Goal: Check status

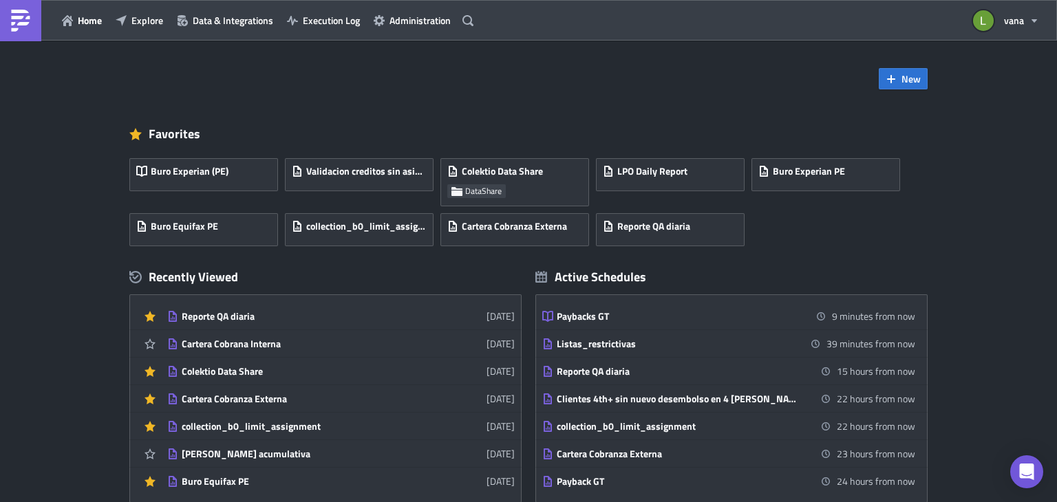
scroll to position [132, 0]
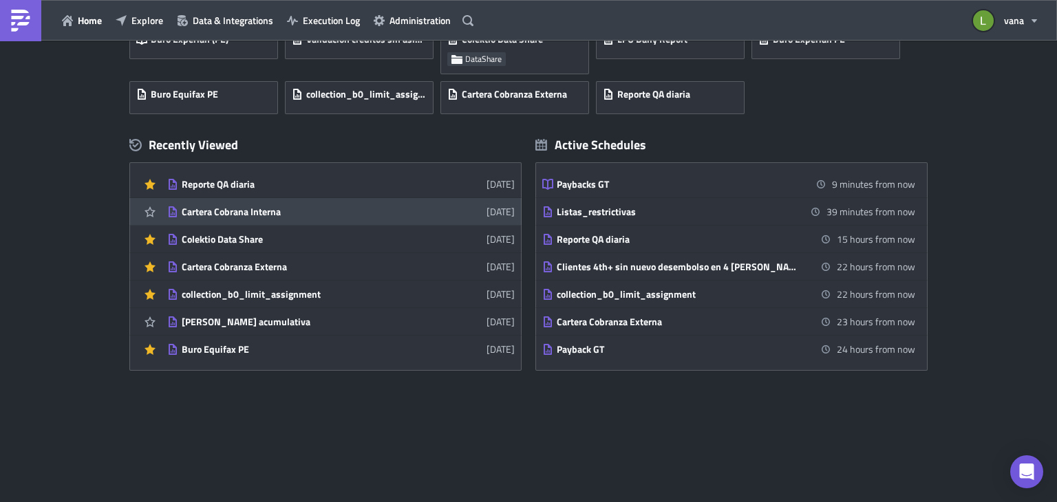
click at [234, 211] on div "Cartera Cobrana Interna" at bounding box center [302, 212] width 241 height 12
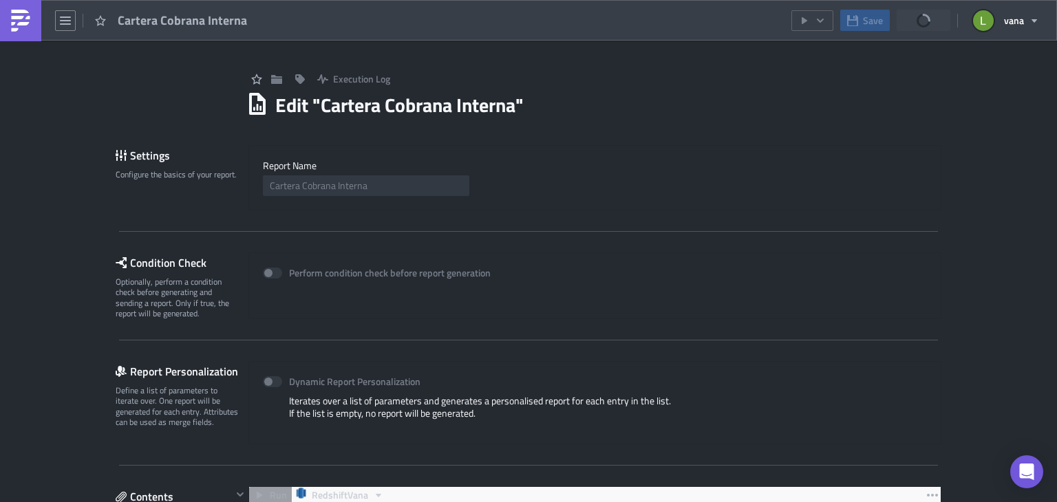
click at [13, 14] on img at bounding box center [21, 21] width 22 height 22
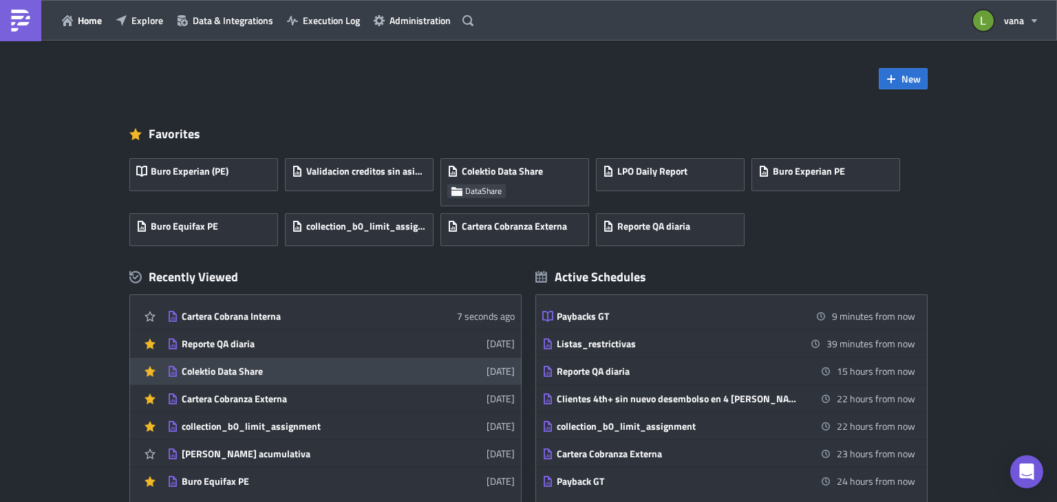
click at [223, 375] on div "Colektio Data Share" at bounding box center [302, 371] width 241 height 12
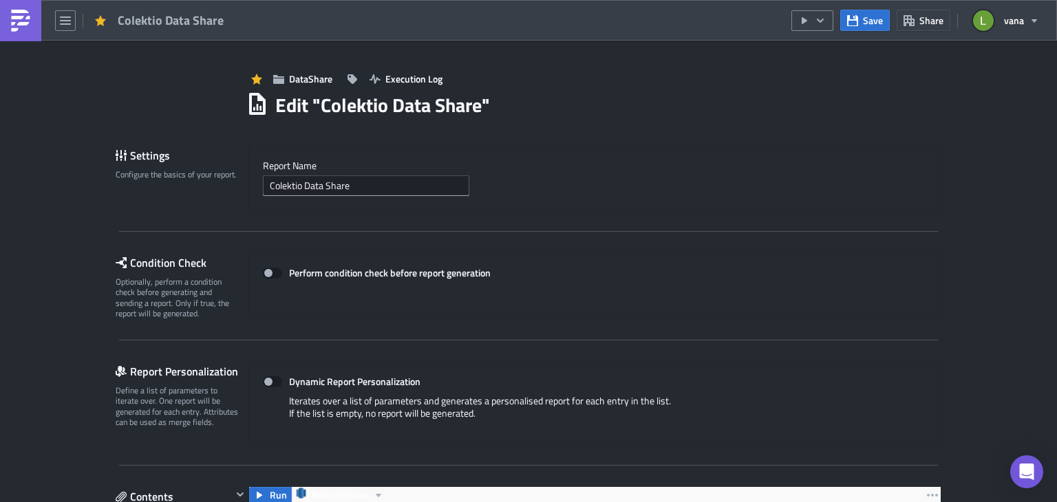
scroll to position [158, 691]
click at [827, 17] on button "button" at bounding box center [812, 20] width 42 height 21
click at [818, 77] on div "Run Report" at bounding box center [854, 75] width 107 height 14
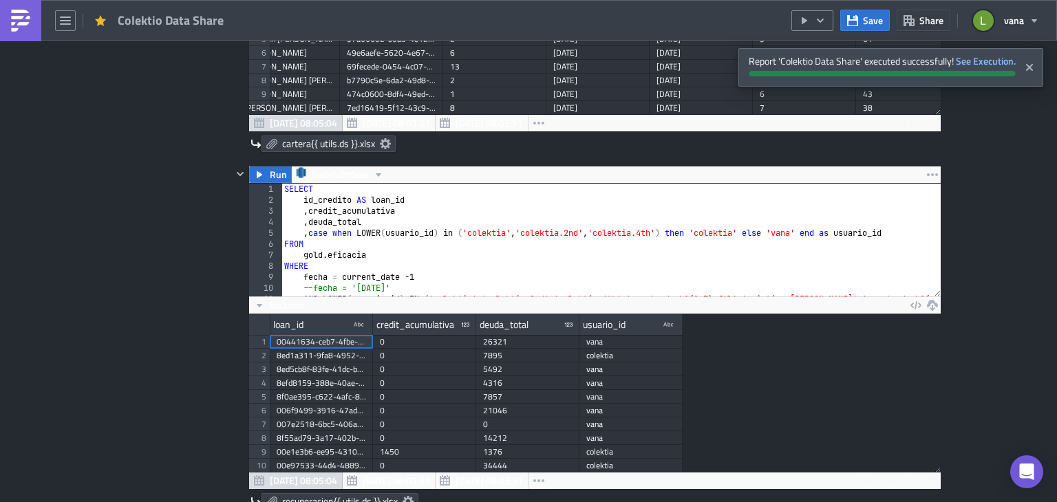
scroll to position [680, 0]
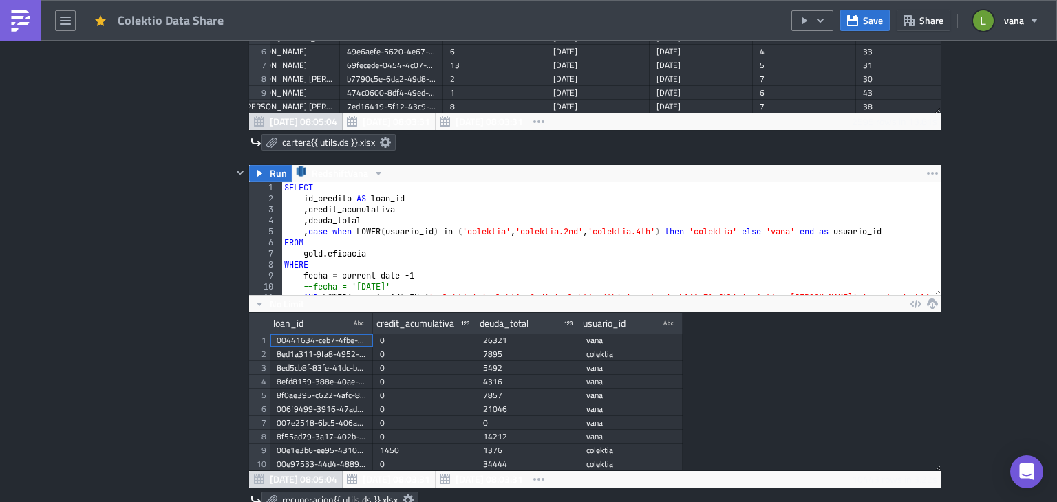
click at [21, 14] on img at bounding box center [21, 21] width 22 height 22
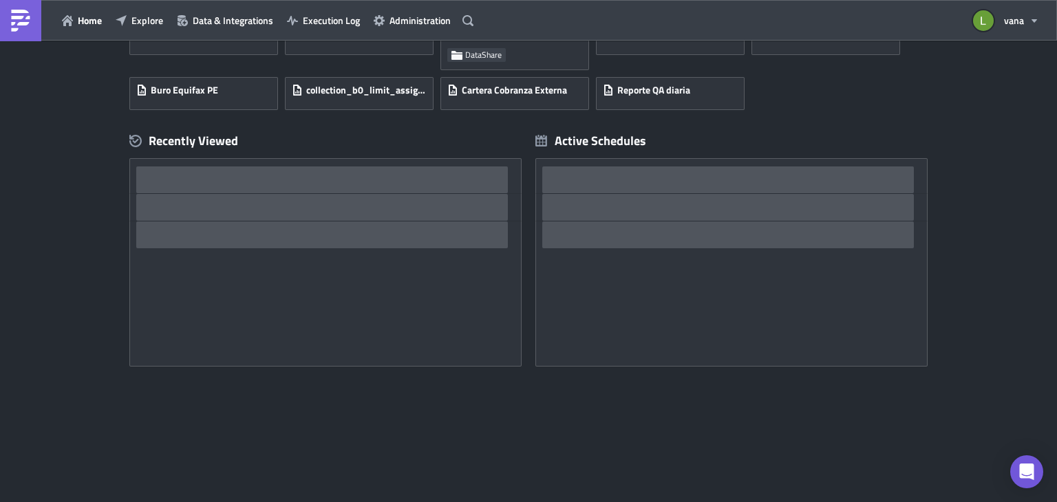
scroll to position [137, 0]
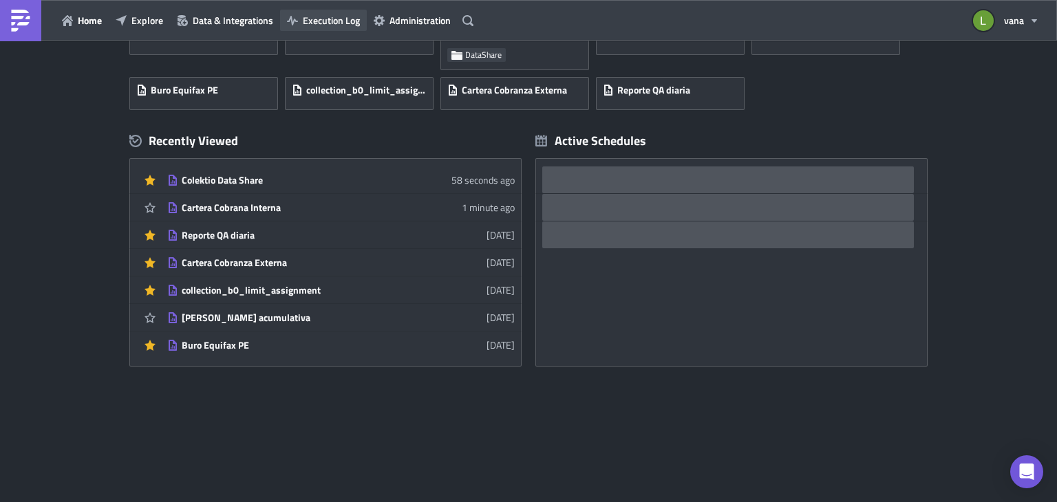
click at [330, 23] on span "Execution Log" at bounding box center [331, 20] width 57 height 14
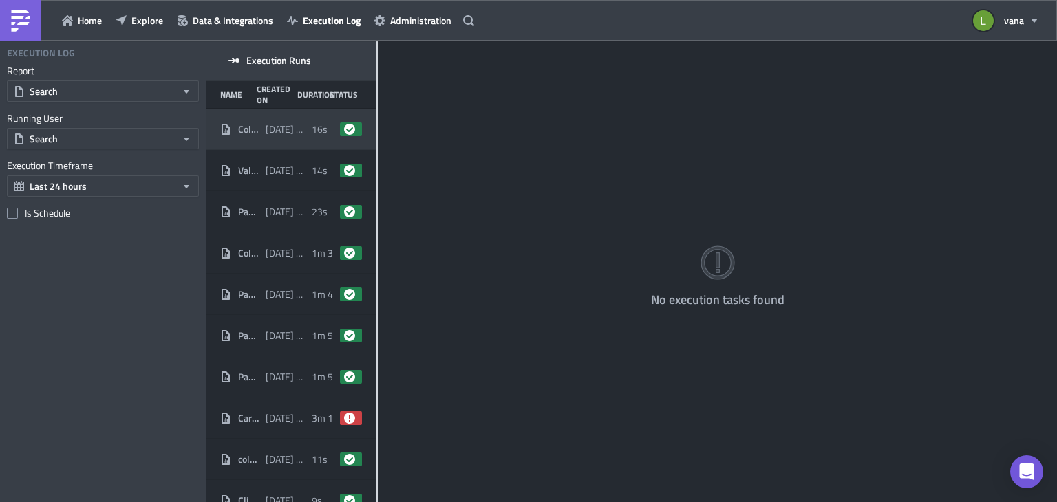
click at [281, 130] on span "[DATE] 08:21" at bounding box center [285, 129] width 39 height 12
